Goal: Information Seeking & Learning: Check status

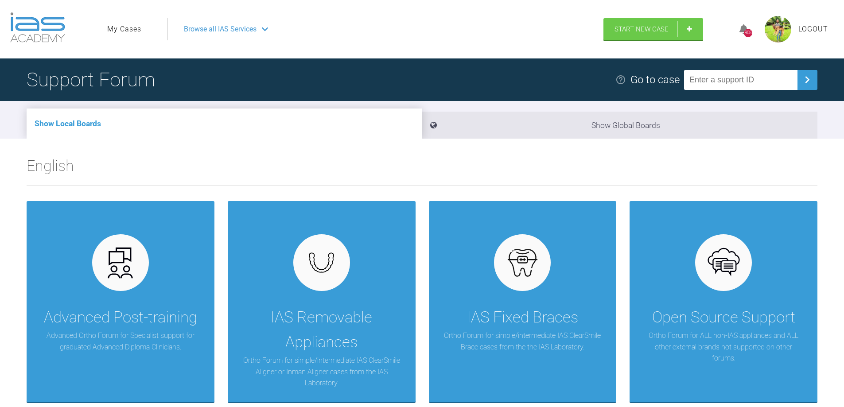
click at [132, 28] on link "My Cases" at bounding box center [124, 29] width 34 height 12
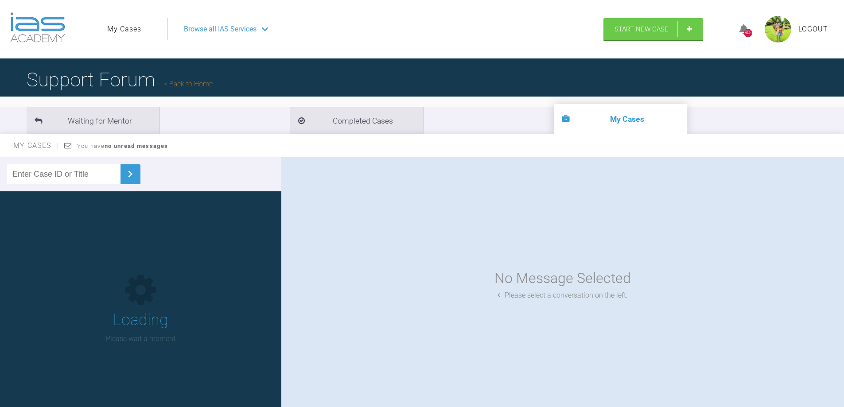
click at [78, 179] on input "text" at bounding box center [63, 174] width 113 height 20
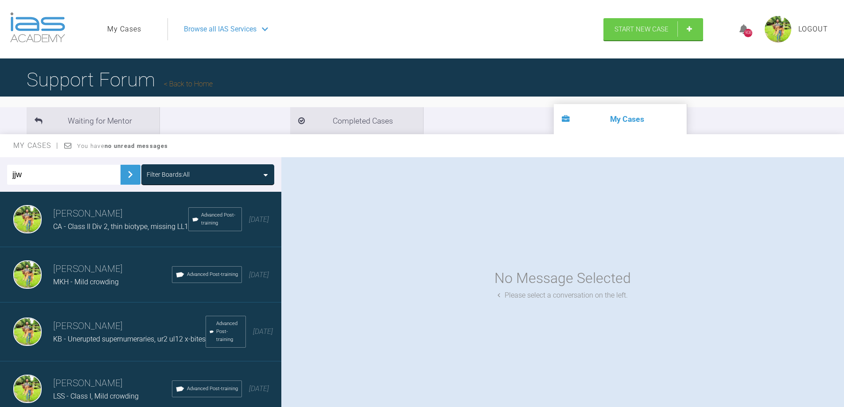
click at [123, 174] on img at bounding box center [130, 174] width 14 height 14
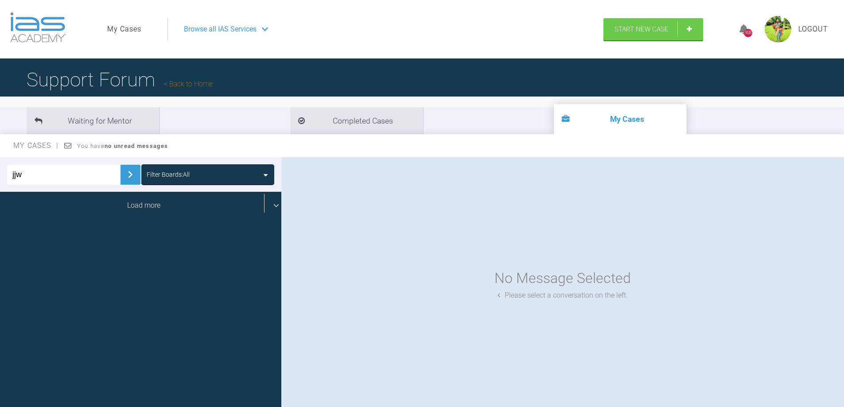
click at [126, 206] on div "Load more" at bounding box center [144, 205] width 288 height 27
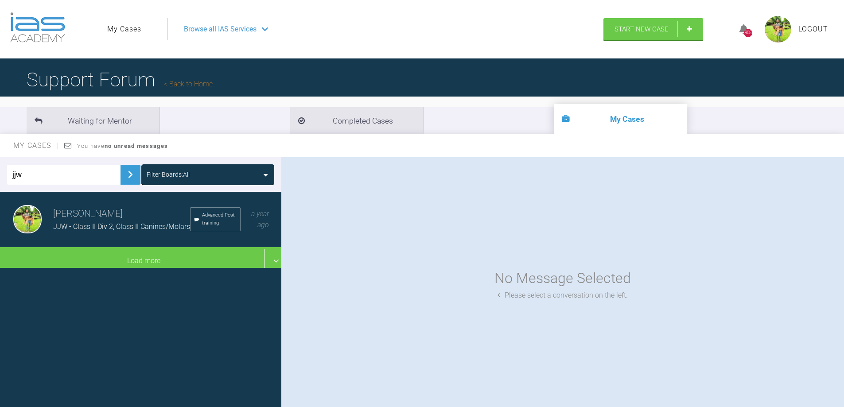
click at [97, 217] on h3 "[PERSON_NAME]" at bounding box center [121, 213] width 137 height 15
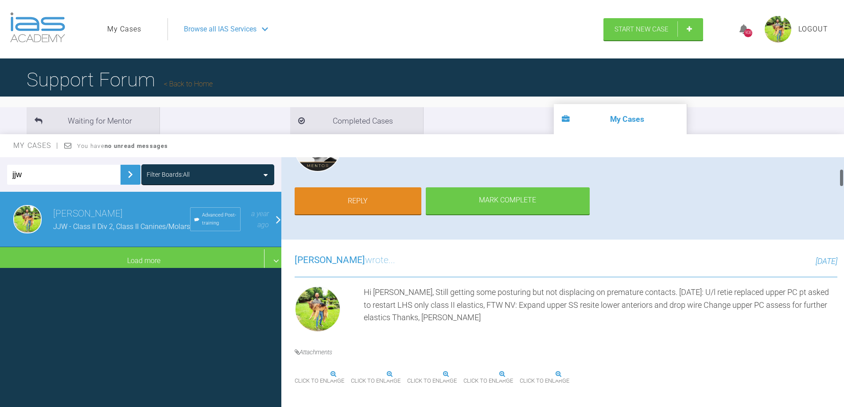
scroll to position [354, 0]
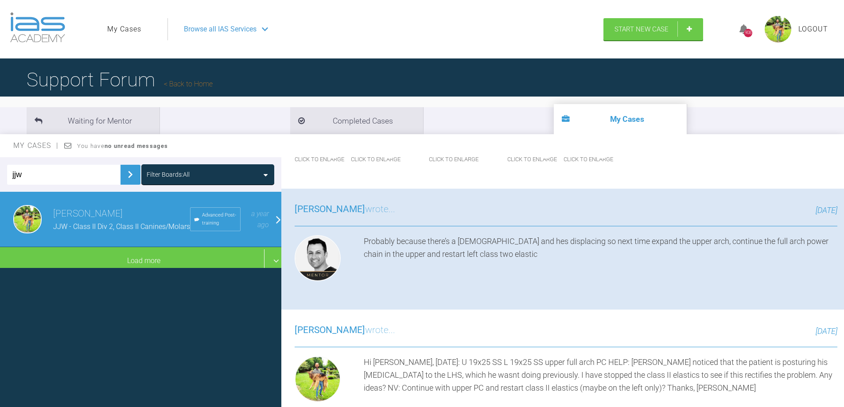
click at [563, 153] on img at bounding box center [563, 153] width 0 height 0
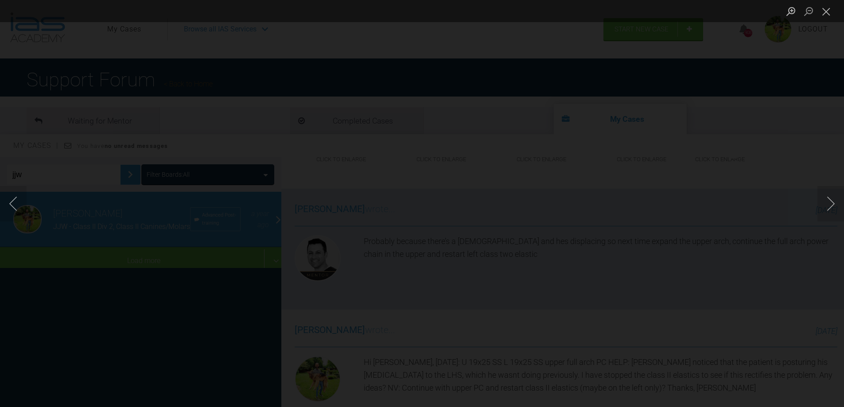
click at [511, 255] on div "Lightbox" at bounding box center [422, 203] width 844 height 407
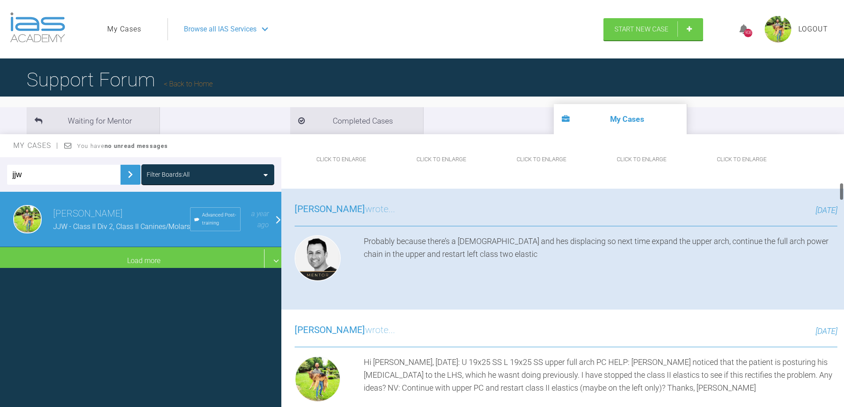
click at [712, 153] on img at bounding box center [741, 148] width 93 height 12
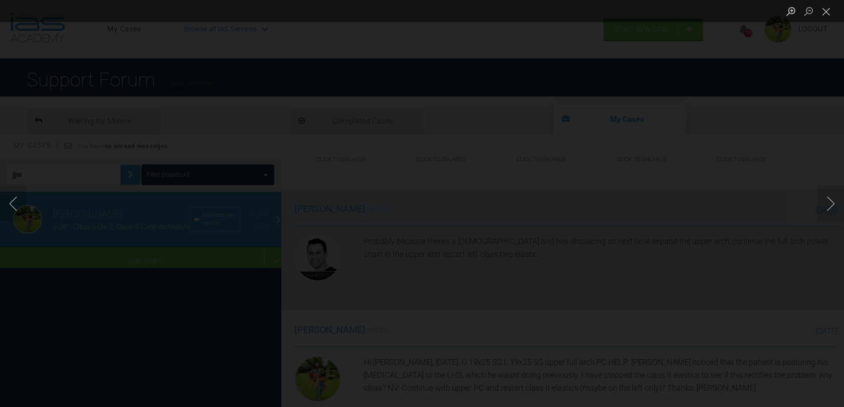
click at [733, 208] on div "Lightbox" at bounding box center [422, 203] width 844 height 407
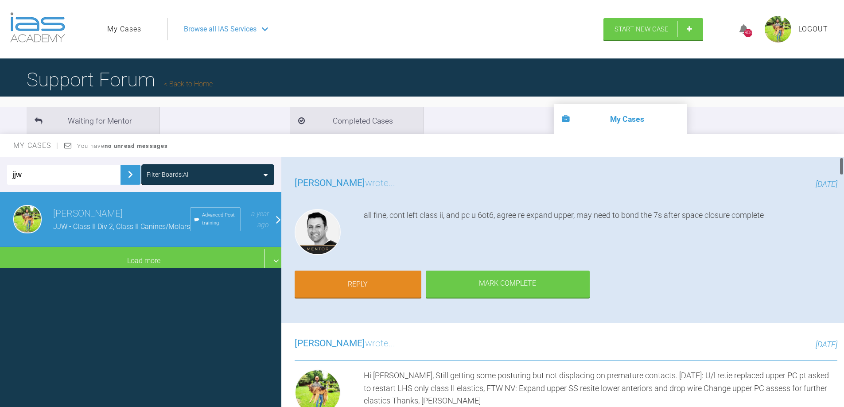
scroll to position [0, 0]
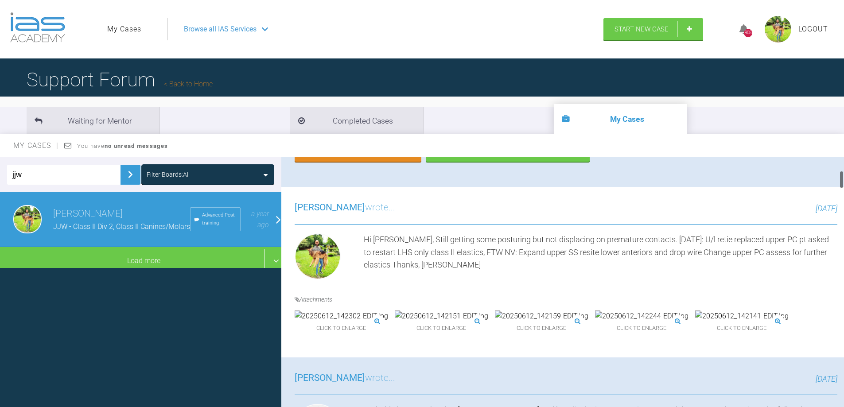
drag, startPoint x: 841, startPoint y: 262, endPoint x: 832, endPoint y: 179, distance: 83.3
click at [832, 179] on div "[PERSON_NAME] JJW - Class II Div 2, Class II Canines/Molars a few seconds ago T…" at bounding box center [562, 284] width 562 height 254
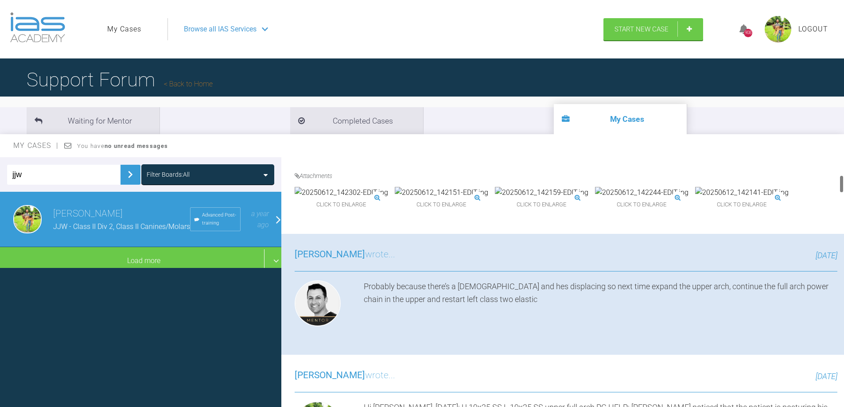
scroll to position [310, 0]
drag, startPoint x: 22, startPoint y: 178, endPoint x: -27, endPoint y: 178, distance: 49.6
click at [0, 178] on html "My Cases Logout Browse all IAS Services Start New Case 908 Logout Support Forum…" at bounding box center [422, 249] width 844 height 499
type input "lj"
click at [123, 174] on img at bounding box center [130, 174] width 14 height 14
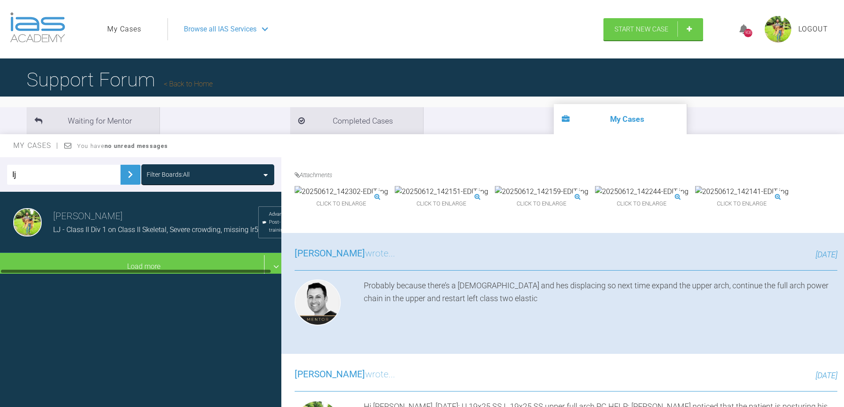
click at [89, 241] on div "[PERSON_NAME] LJ - Class II Div 1 on Class II Skeletal, Severe crowding, missin…" at bounding box center [144, 222] width 288 height 61
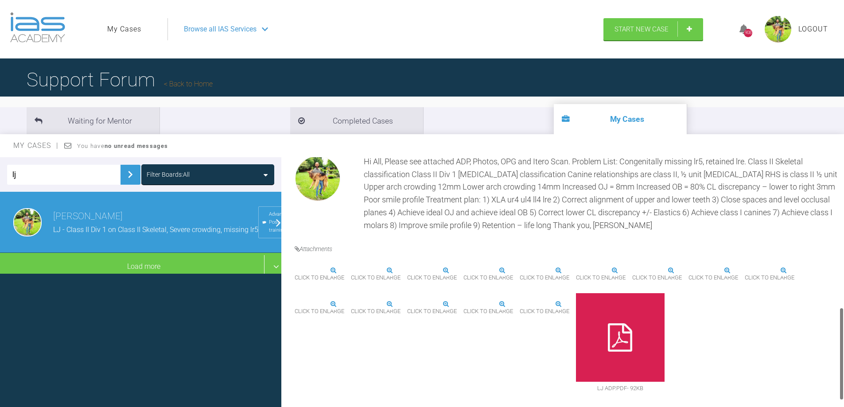
scroll to position [393, 0]
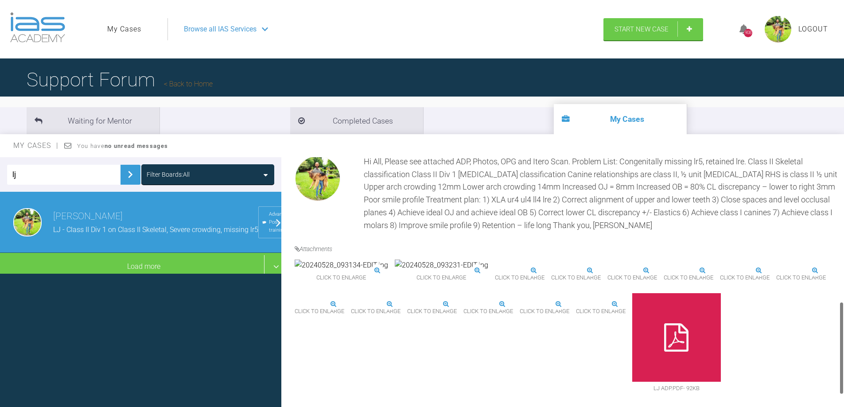
click at [620, 271] on img at bounding box center [659, 265] width 78 height 12
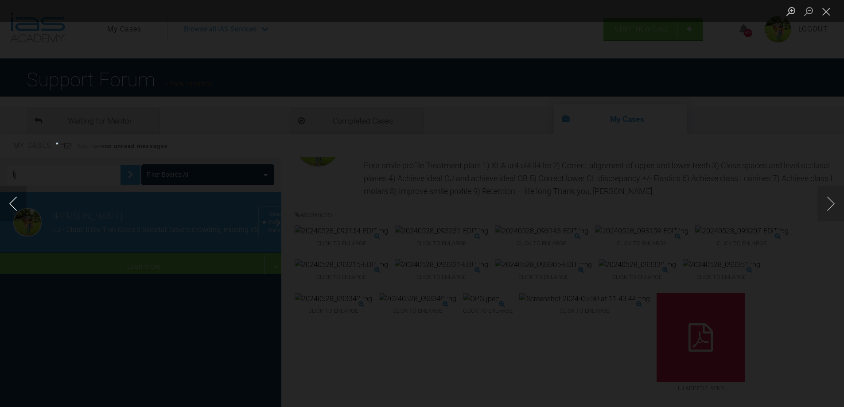
click at [21, 202] on button "Previous image" at bounding box center [13, 203] width 27 height 35
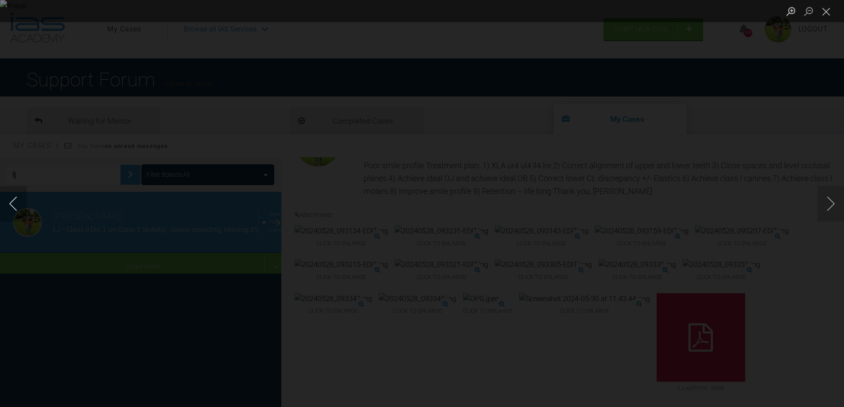
click at [21, 202] on button "Previous image" at bounding box center [13, 203] width 27 height 35
click at [23, 202] on button "Previous image" at bounding box center [13, 203] width 27 height 35
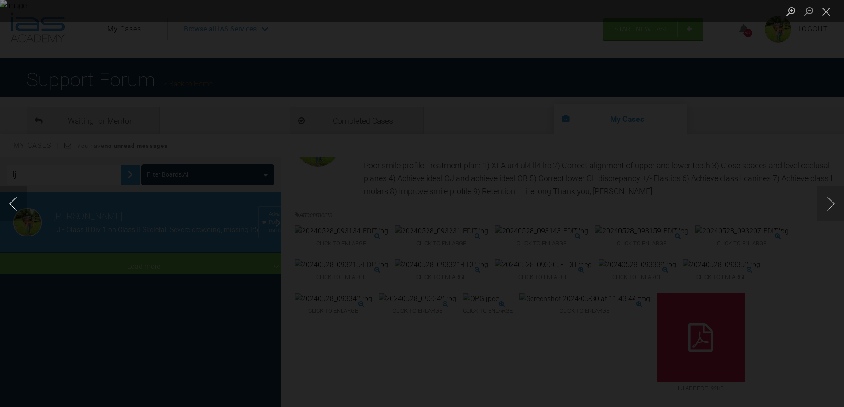
click at [23, 202] on button "Previous image" at bounding box center [13, 203] width 27 height 35
click at [12, 143] on div "Lightbox" at bounding box center [422, 203] width 844 height 407
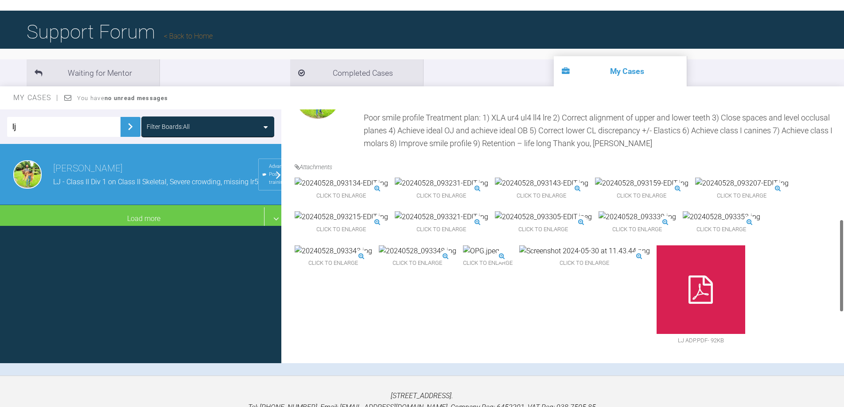
scroll to position [437, 0]
click at [627, 257] on img at bounding box center [584, 251] width 131 height 12
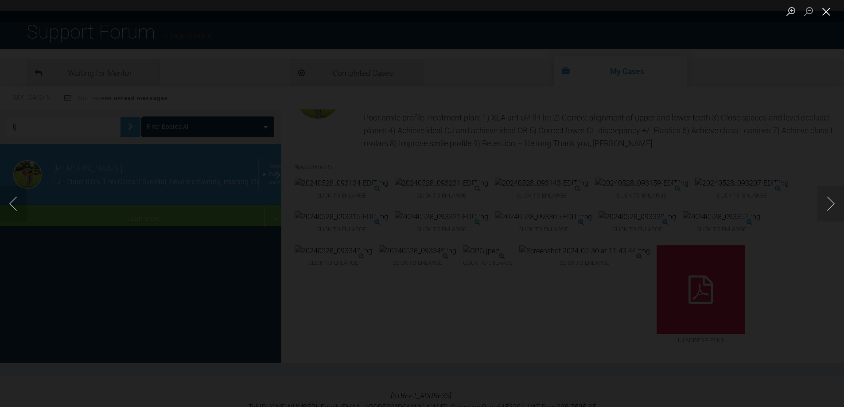
click at [826, 13] on button "Close lightbox" at bounding box center [826, 12] width 18 height 16
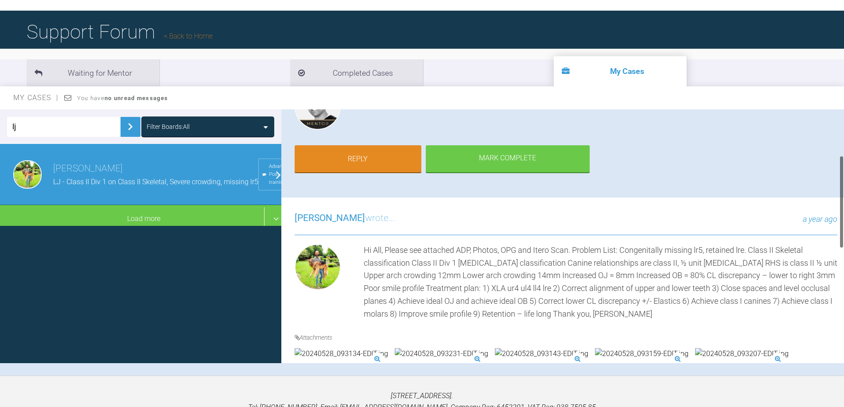
scroll to position [0, 0]
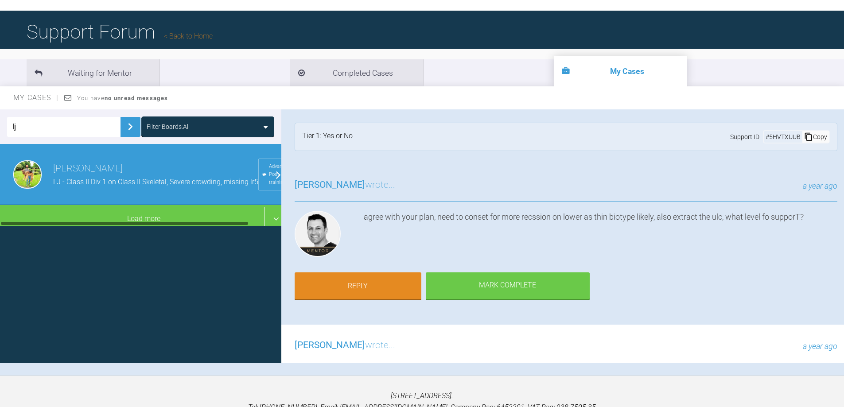
click at [79, 283] on div "lj Filter Boards: All [PERSON_NAME] LJ - Class II Div 1 on Class II Skeletal, S…" at bounding box center [140, 236] width 281 height 254
